Goal: Transaction & Acquisition: Purchase product/service

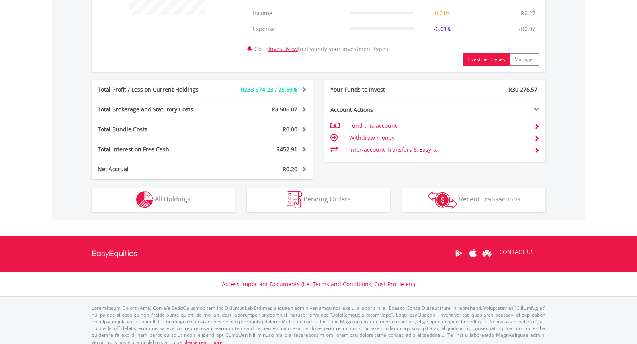
scroll to position [375, 0]
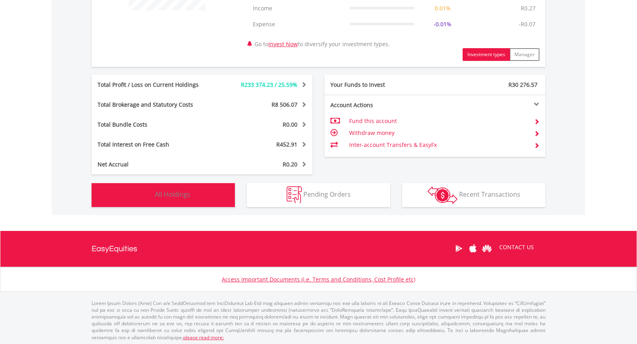
click at [210, 189] on button "Holdings All Holdings" at bounding box center [163, 195] width 143 height 24
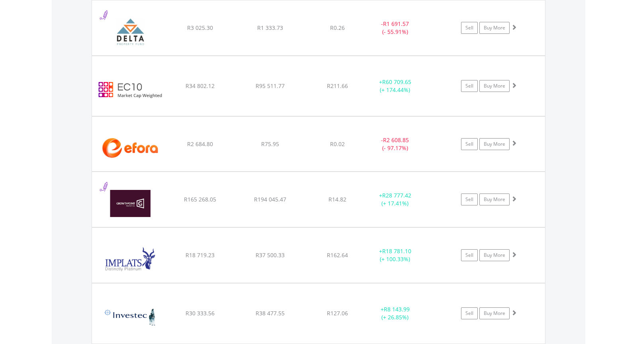
scroll to position [1100, 0]
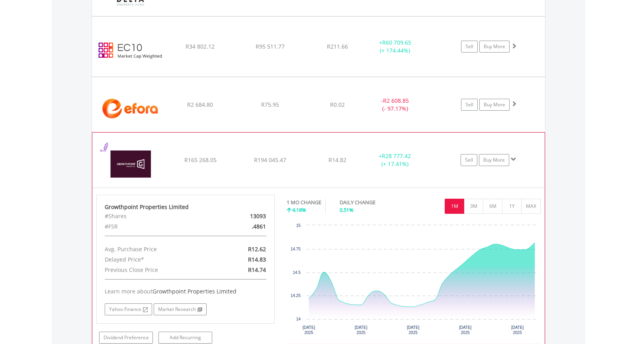
scroll to position [1171, 0]
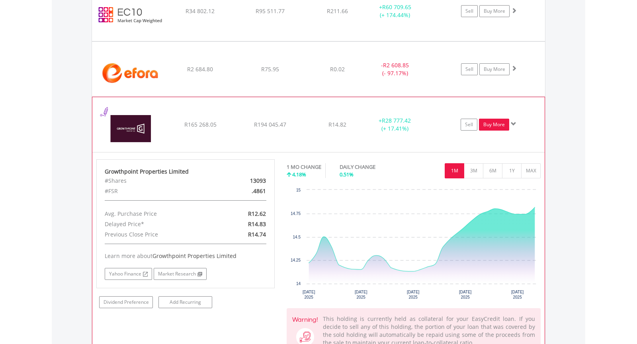
click at [491, 122] on link "Buy More" at bounding box center [494, 125] width 30 height 12
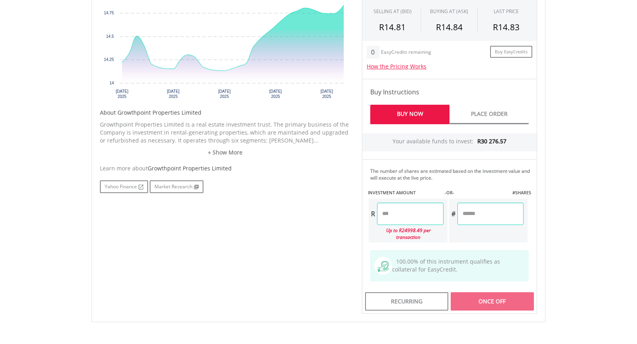
scroll to position [318, 0]
click at [403, 210] on input "number" at bounding box center [410, 213] width 66 height 22
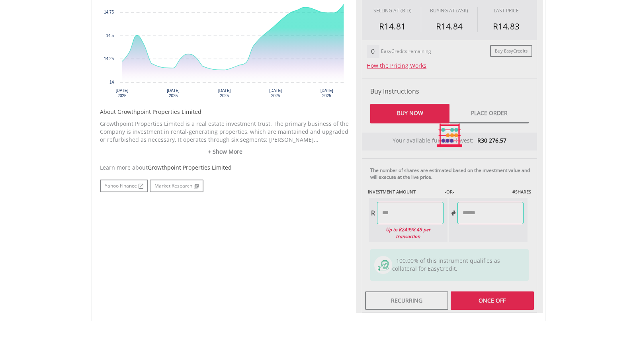
click at [300, 266] on div "No chart available. 1 MO CHANGE 4.29% DAILY CHANGE 0.61% 1M 3M 6M 1Y MAX Chart …" at bounding box center [318, 135] width 449 height 355
type input "********"
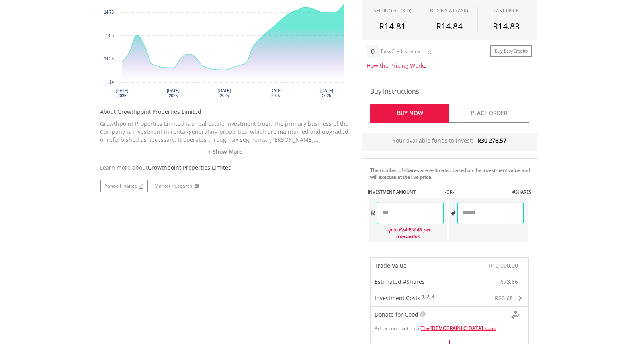
click at [574, 297] on body "My Investments Invest Now New Listings Sell My Recurring Investments Pending Or…" at bounding box center [318, 206] width 637 height 1048
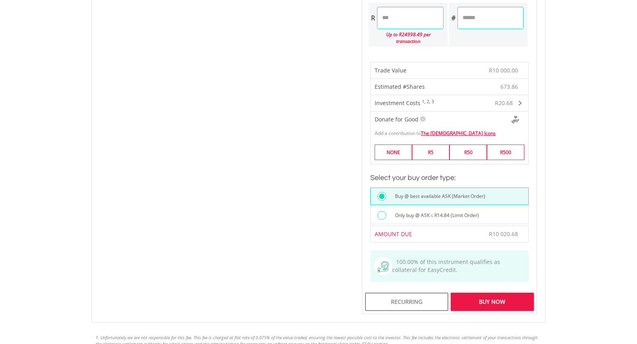
scroll to position [530, 0]
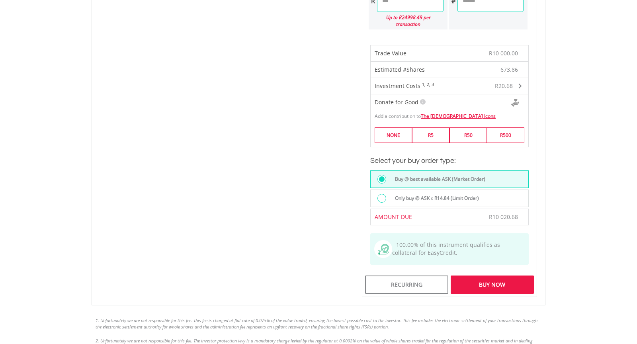
click at [498, 277] on div "Buy Now" at bounding box center [491, 284] width 83 height 18
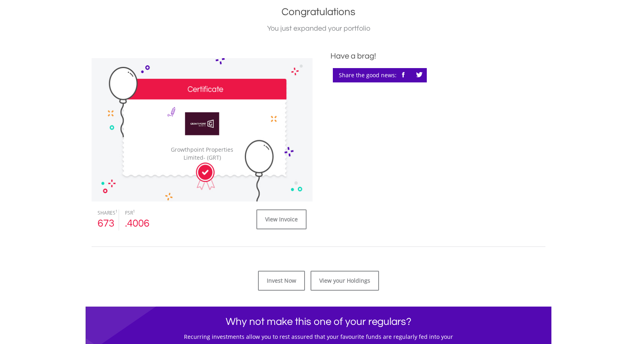
scroll to position [194, 0]
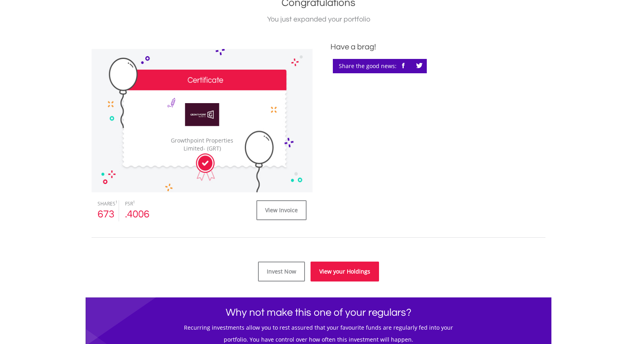
click at [340, 273] on link "View your Holdings" at bounding box center [344, 271] width 68 height 20
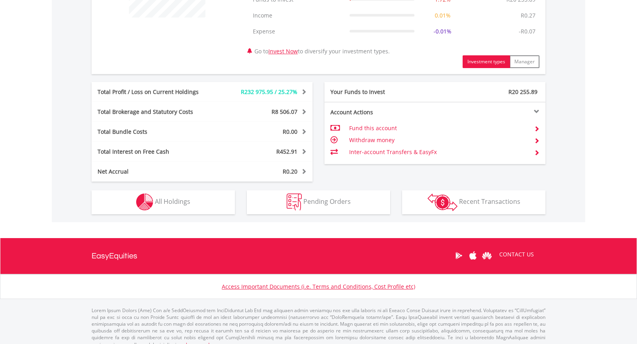
scroll to position [375, 0]
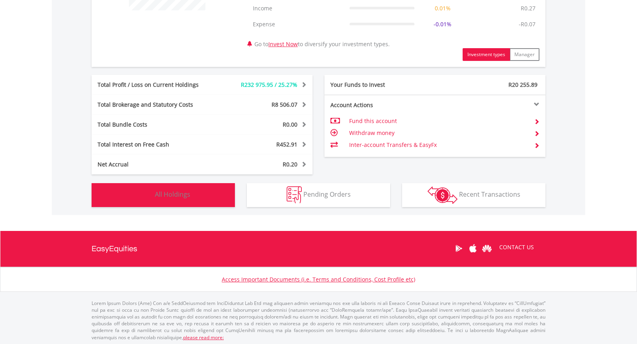
click at [169, 194] on span "All Holdings" at bounding box center [172, 194] width 35 height 9
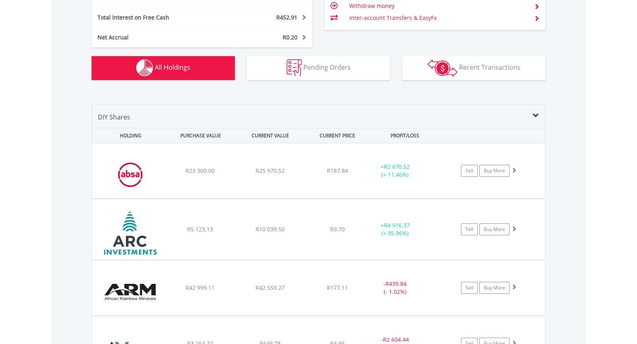
scroll to position [499, 0]
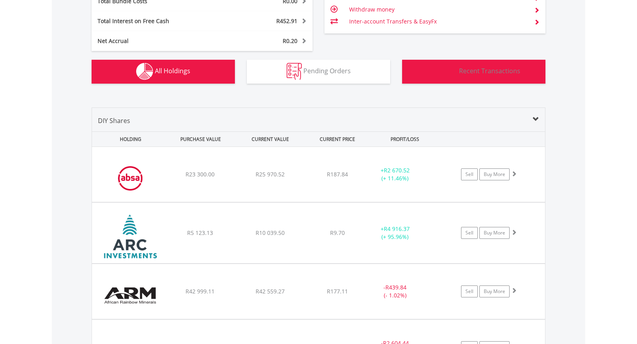
click at [454, 70] on img "button" at bounding box center [442, 72] width 30 height 18
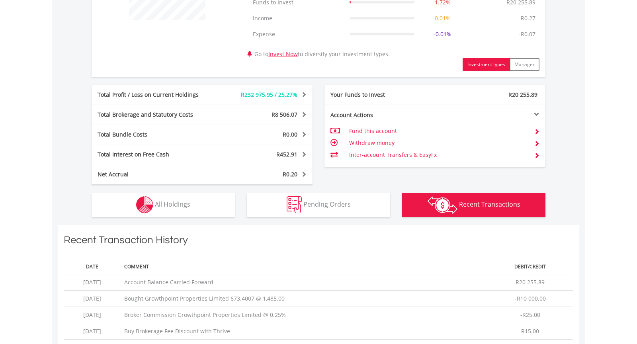
scroll to position [359, 0]
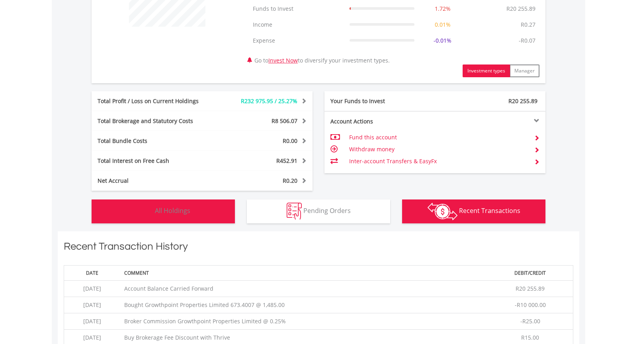
click at [178, 206] on span "All Holdings" at bounding box center [172, 210] width 35 height 9
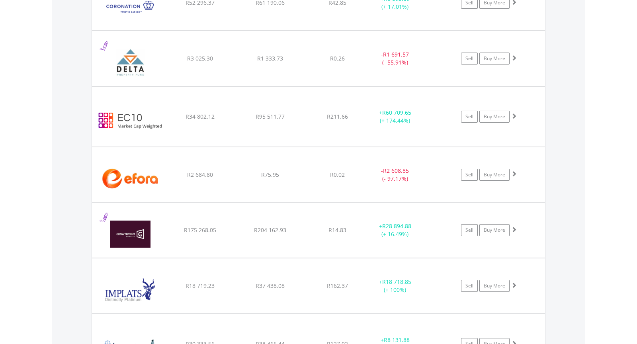
scroll to position [1066, 0]
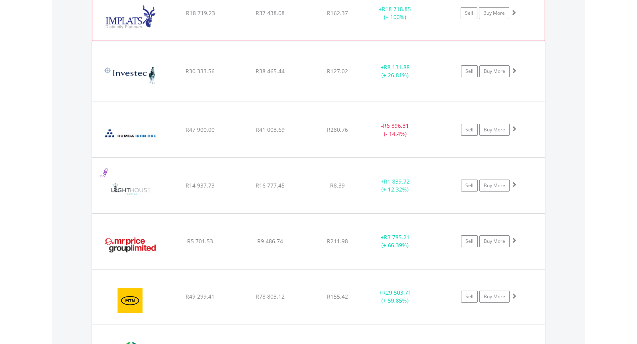
scroll to position [1349, 0]
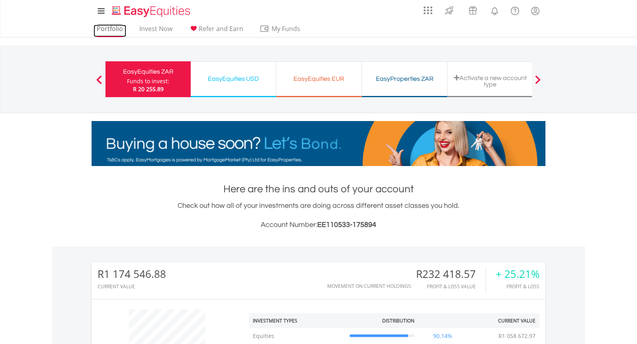
click at [102, 33] on link "Portfolio" at bounding box center [109, 31] width 33 height 12
